Goal: Task Accomplishment & Management: Manage account settings

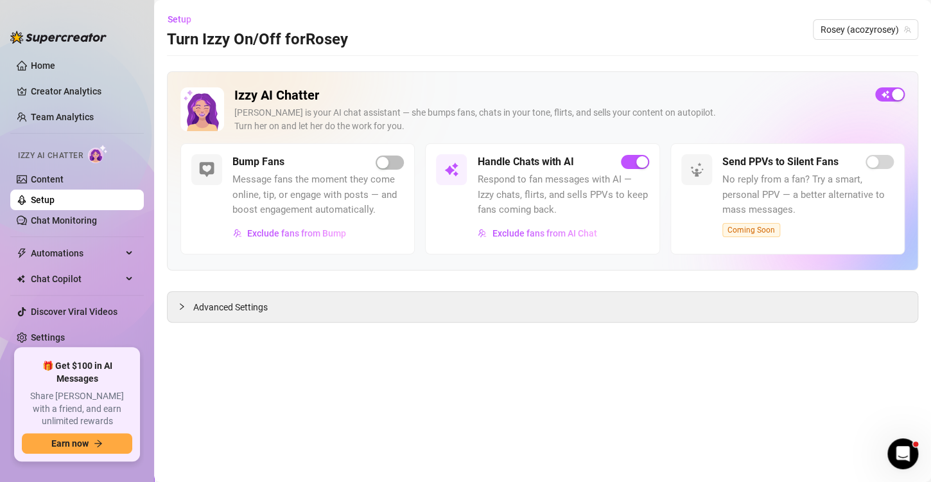
click at [458, 276] on div "Izzy AI Chatter [PERSON_NAME] is your AI chat assistant — she bumps fans, chats…" at bounding box center [543, 196] width 752 height 251
click at [452, 294] on div "Advanced Settings" at bounding box center [543, 307] width 750 height 30
click at [340, 311] on div "Advanced Settings" at bounding box center [543, 307] width 750 height 30
click at [231, 329] on main "Setup Turn Izzy On/Off for [PERSON_NAME] (acozyrosey) Izzy AI Chatter [PERSON_N…" at bounding box center [542, 241] width 777 height 482
click at [204, 320] on div "Advanced Settings" at bounding box center [543, 307] width 750 height 30
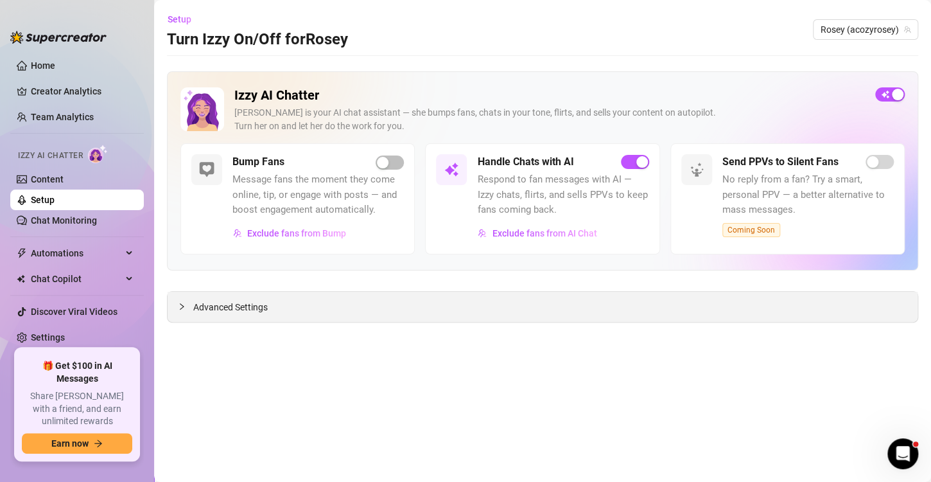
click at [180, 313] on div "Advanced Settings" at bounding box center [543, 307] width 750 height 30
click at [188, 305] on div at bounding box center [185, 306] width 15 height 14
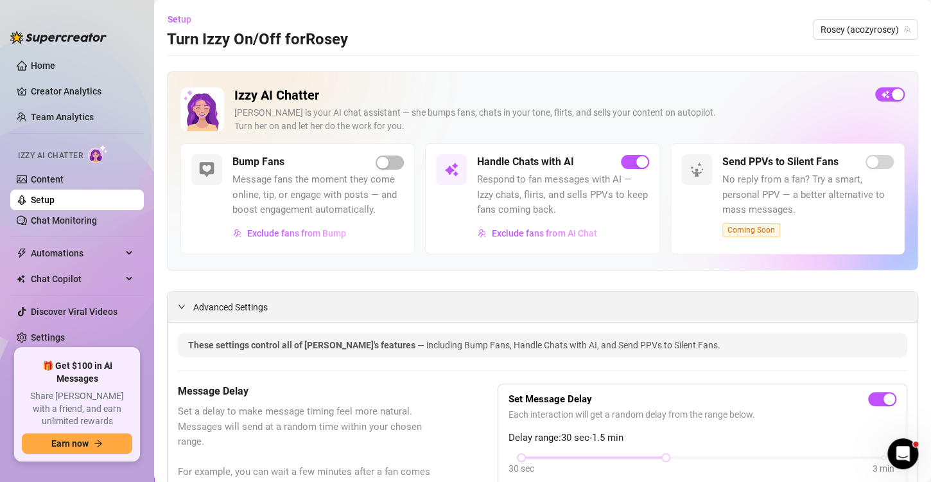
click at [192, 308] on div at bounding box center [185, 306] width 15 height 14
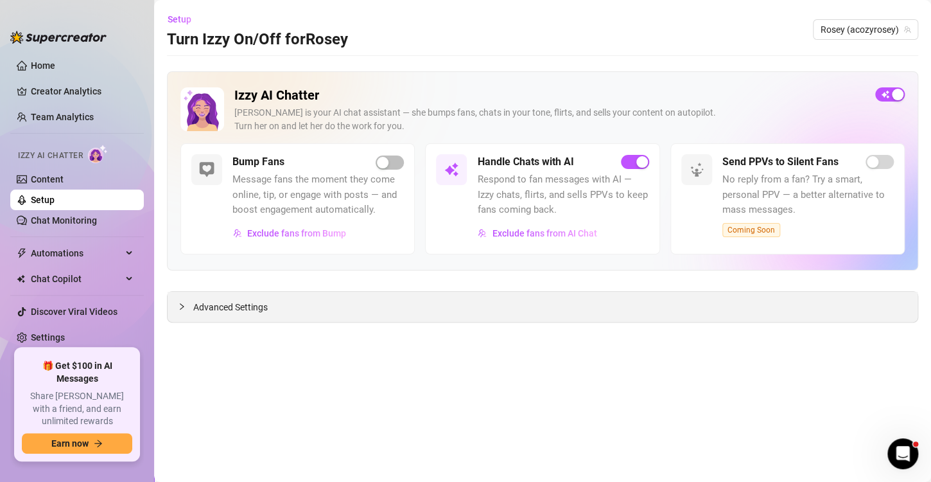
click at [195, 312] on span "Advanced Settings" at bounding box center [230, 307] width 75 height 14
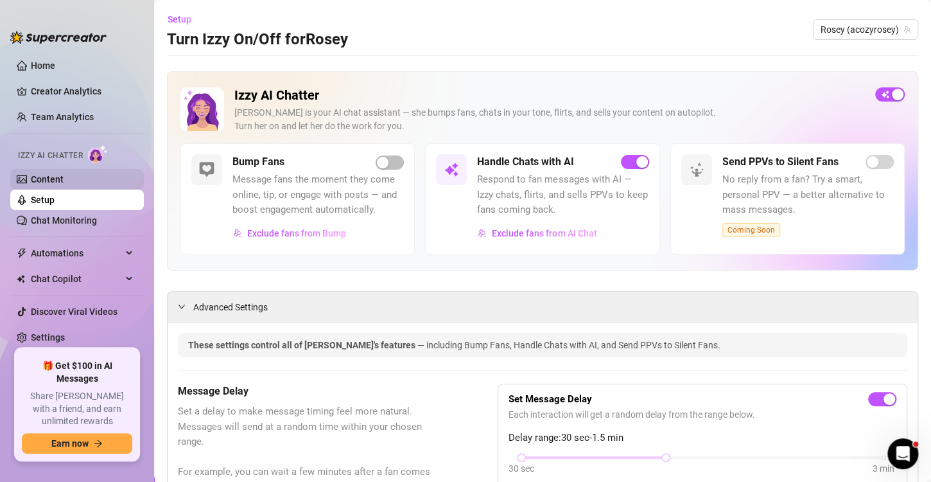
click at [64, 179] on link "Content" at bounding box center [47, 179] width 33 height 10
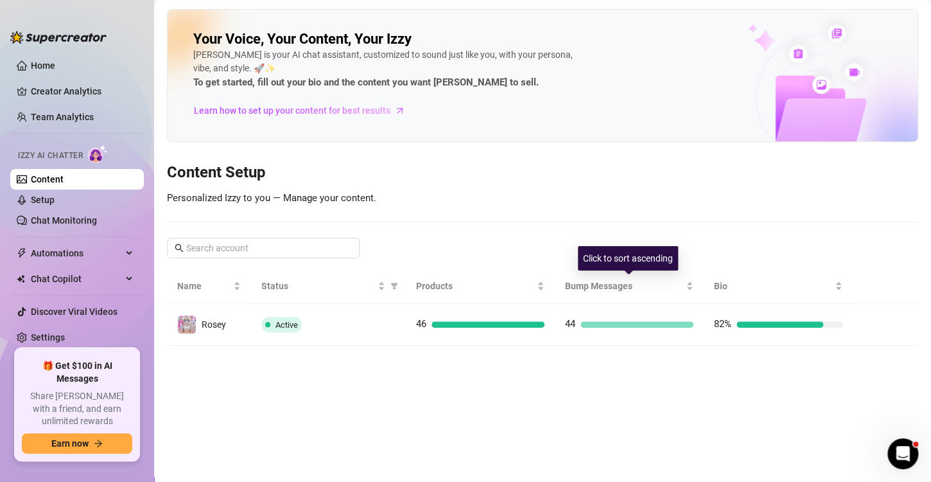
drag, startPoint x: 633, startPoint y: 297, endPoint x: 550, endPoint y: 224, distance: 111.0
click at [550, 224] on div "Your Voice, Your Content, Your [PERSON_NAME] is your AI chat assistant, customi…" at bounding box center [543, 177] width 752 height 337
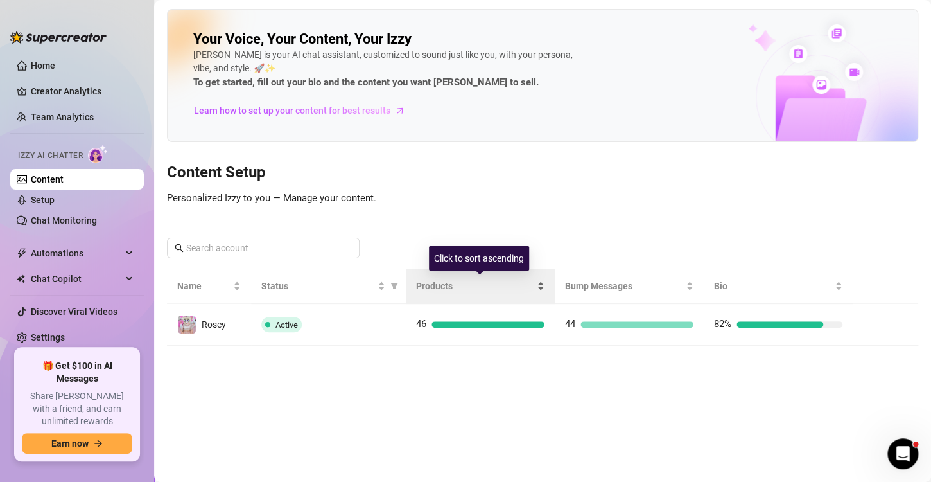
click at [468, 293] on div "Products" at bounding box center [480, 286] width 128 height 14
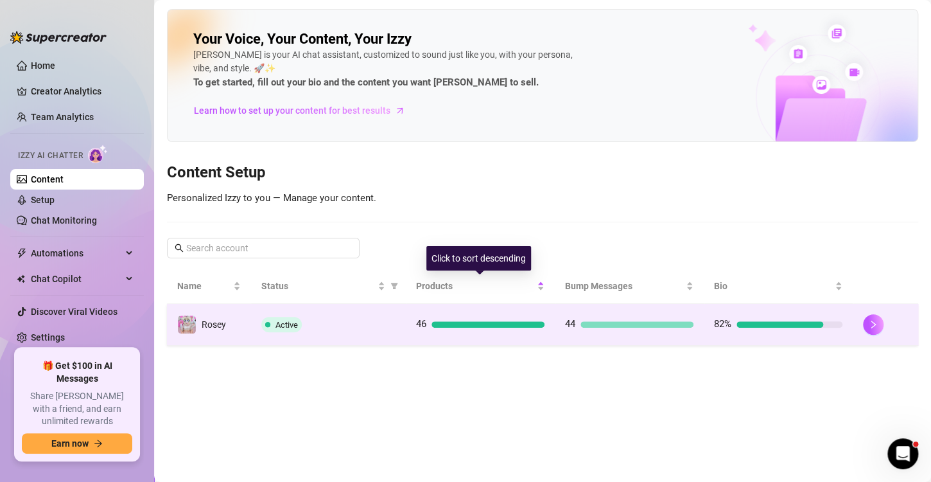
click at [453, 326] on div "46" at bounding box center [480, 324] width 128 height 15
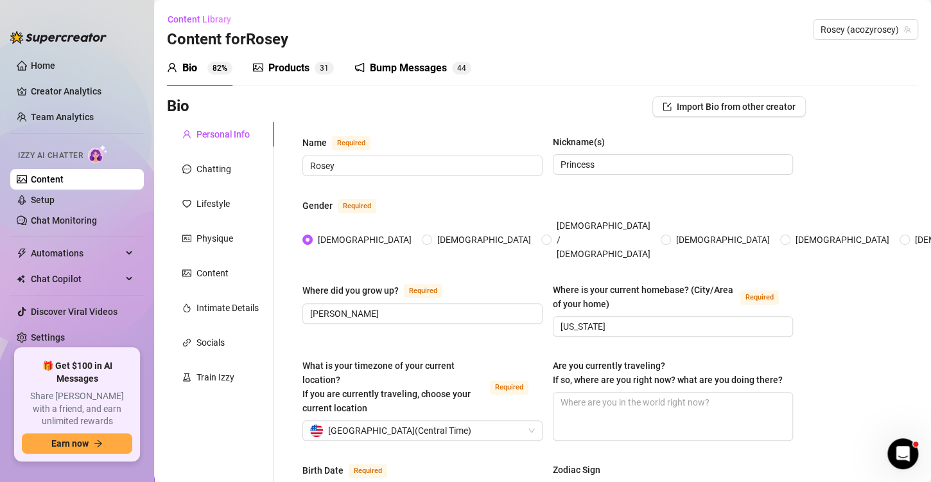
click at [295, 57] on div "Products 3 1" at bounding box center [293, 68] width 81 height 36
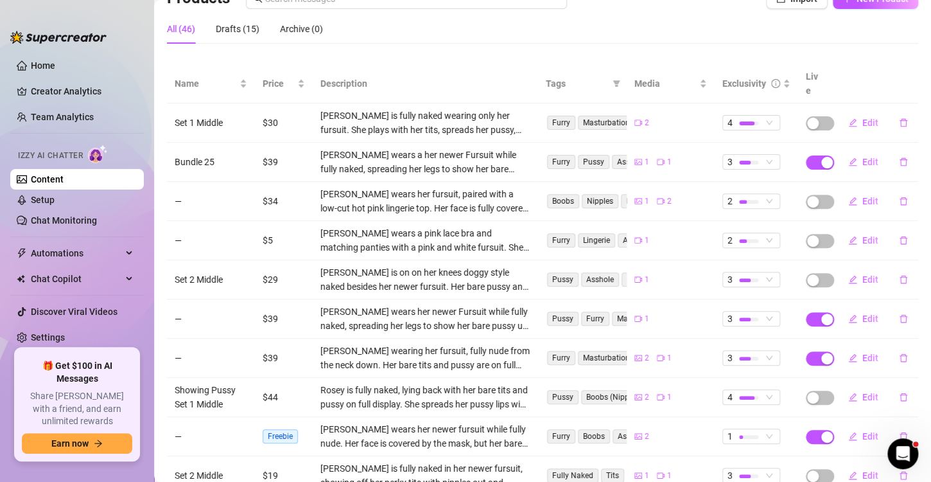
scroll to position [180, 0]
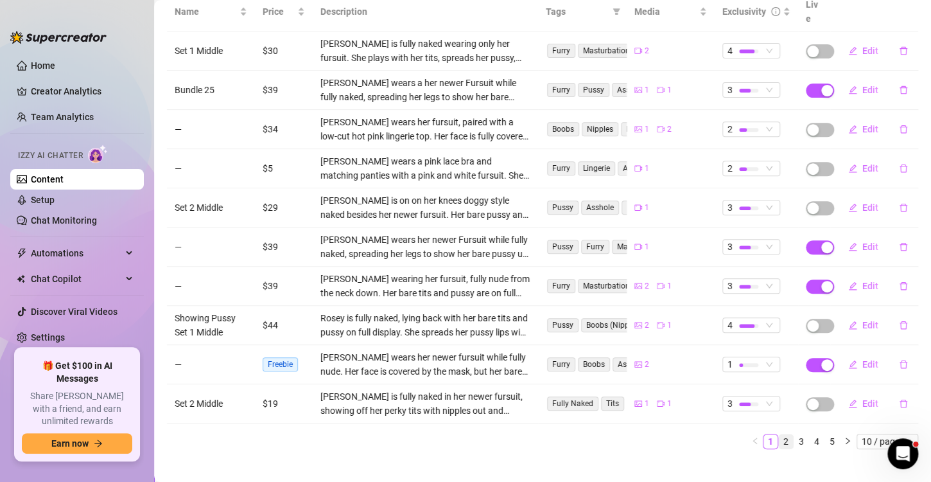
click at [779, 434] on link "2" at bounding box center [786, 441] width 14 height 14
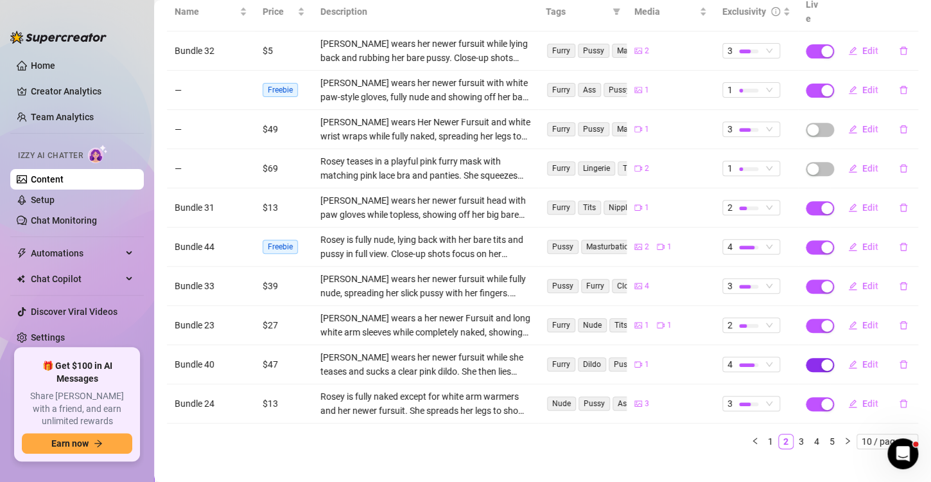
click at [806, 358] on span "button" at bounding box center [820, 365] width 28 height 14
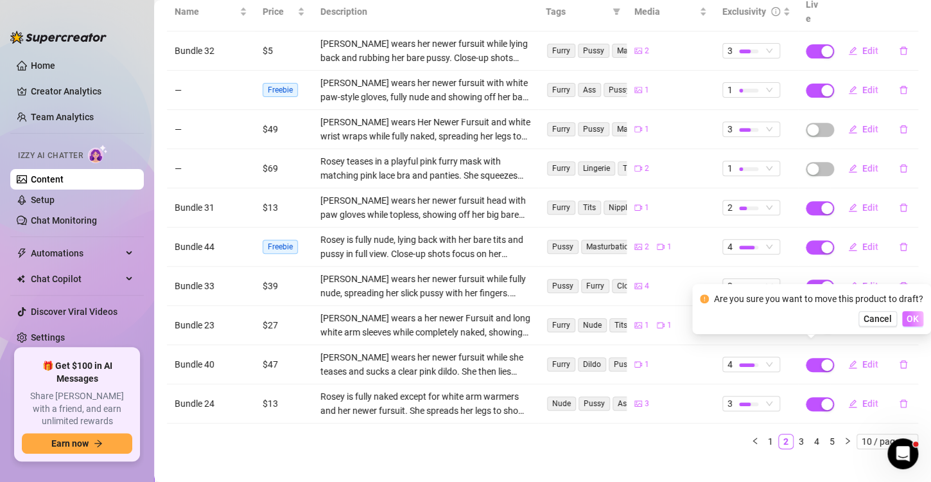
click at [918, 320] on button "OK" at bounding box center [912, 318] width 21 height 15
